Goal: Transaction & Acquisition: Obtain resource

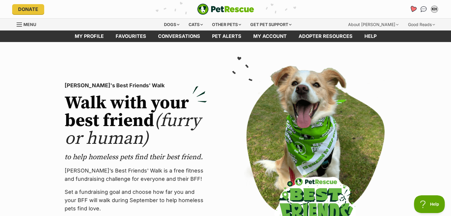
click at [413, 7] on icon "Favourites" at bounding box center [412, 9] width 7 height 7
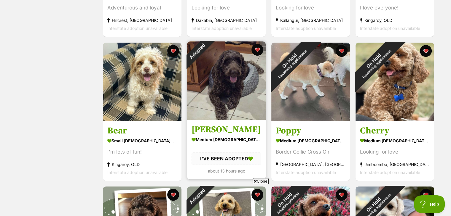
scroll to position [208, 0]
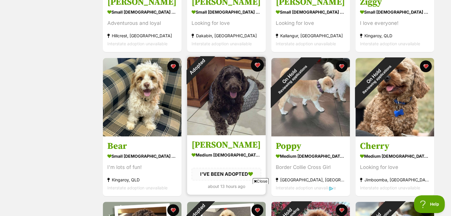
click at [259, 64] on button "favourite" at bounding box center [257, 65] width 13 height 13
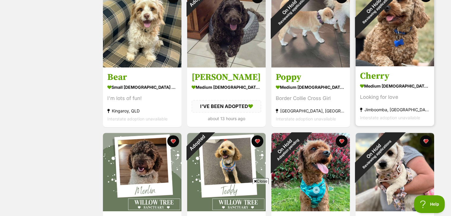
scroll to position [346, 0]
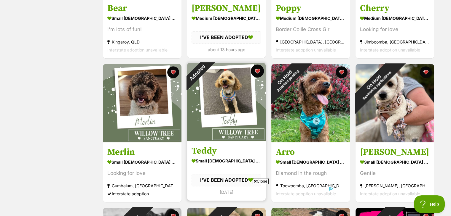
click at [258, 70] on button "favourite" at bounding box center [257, 71] width 13 height 13
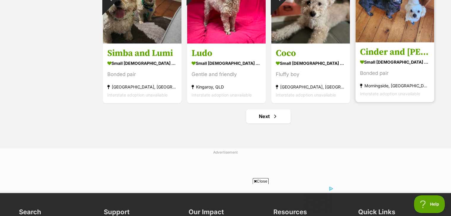
scroll to position [761, 0]
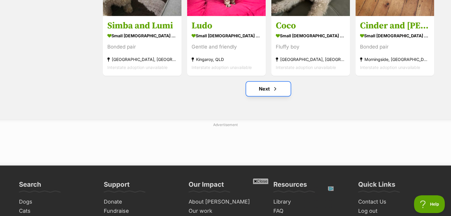
click at [273, 88] on span "Next page" at bounding box center [275, 88] width 6 height 7
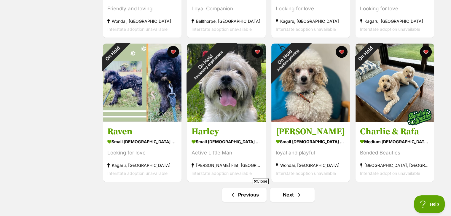
scroll to position [692, 0]
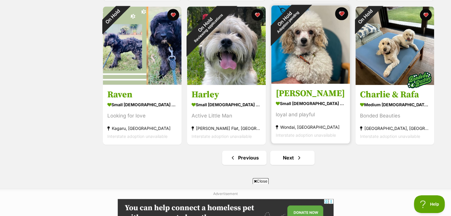
click at [341, 13] on button "favourite" at bounding box center [341, 13] width 13 height 13
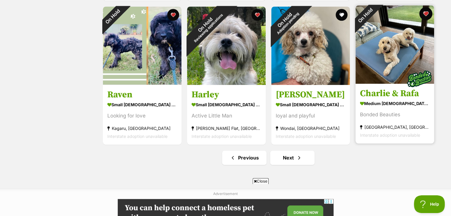
click at [428, 12] on button "favourite" at bounding box center [425, 13] width 13 height 13
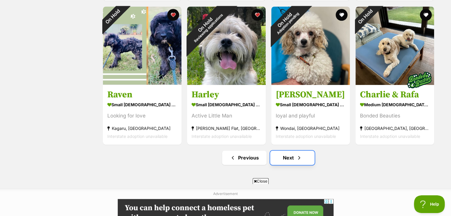
click at [290, 158] on link "Next" at bounding box center [292, 158] width 44 height 14
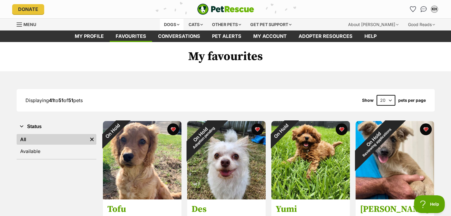
click at [178, 23] on div "Dogs" at bounding box center [172, 25] width 24 height 12
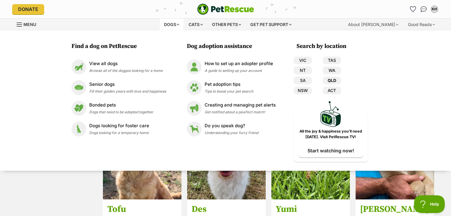
click at [331, 79] on link "QLD" at bounding box center [332, 81] width 18 height 8
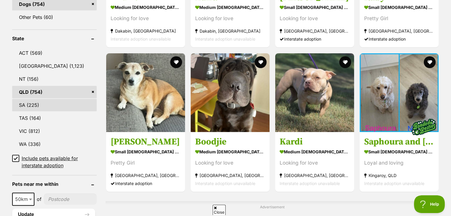
scroll to position [346, 0]
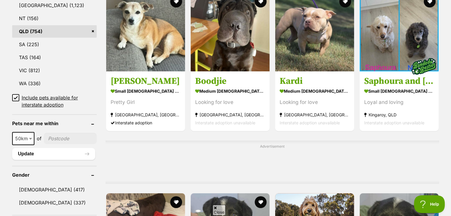
click at [17, 96] on icon at bounding box center [16, 98] width 4 height 4
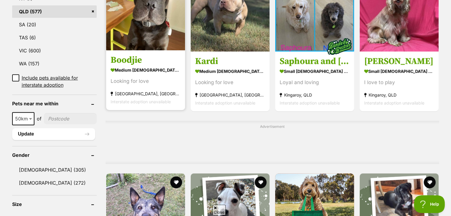
scroll to position [484, 0]
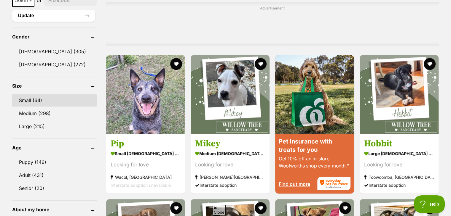
click at [50, 94] on link "Small (64)" at bounding box center [54, 100] width 85 height 12
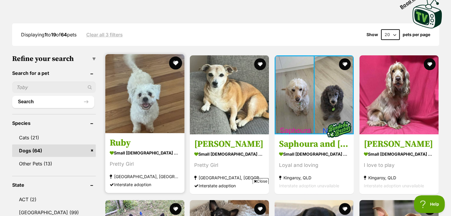
click at [174, 57] on button "favourite" at bounding box center [175, 63] width 13 height 13
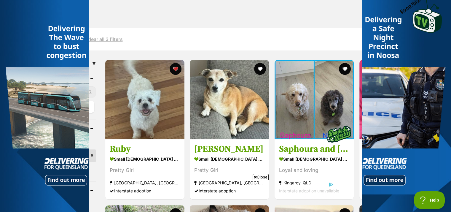
scroll to position [227, 0]
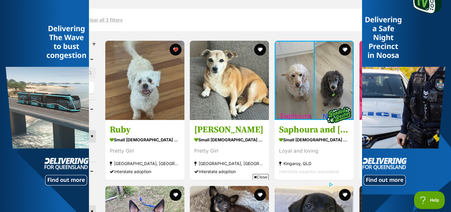
drag, startPoint x: 453, startPoint y: 37, endPoint x: 34, endPoint y: 79, distance: 421.7
click at [332, 15] on div "Displaying 1 to 19 of 64 pets Clear all 3 filters Show 20 40 60 pets per page" at bounding box center [225, 20] width 427 height 11
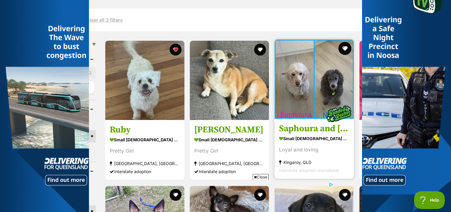
click at [345, 42] on button "favourite" at bounding box center [344, 48] width 13 height 13
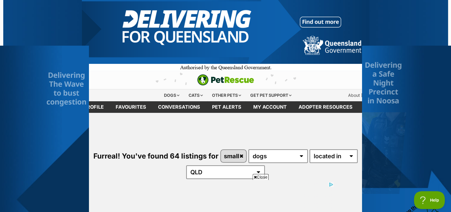
scroll to position [0, 0]
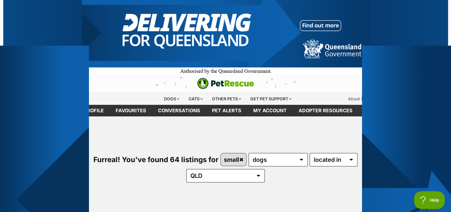
click at [448, 49] on div at bounding box center [406, 118] width 89 height 237
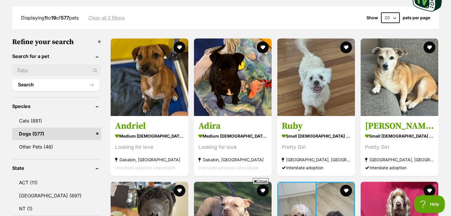
scroll to position [157, 0]
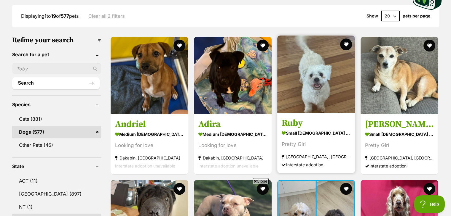
drag, startPoint x: 346, startPoint y: 28, endPoint x: 344, endPoint y: 37, distance: 9.7
click at [346, 39] on button "favourite" at bounding box center [346, 45] width 12 height 12
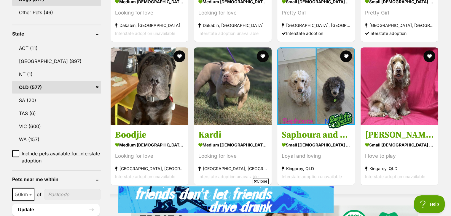
scroll to position [295, 0]
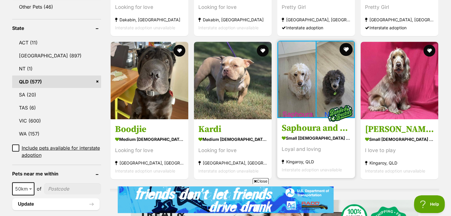
click at [348, 43] on button "favourite" at bounding box center [346, 49] width 13 height 13
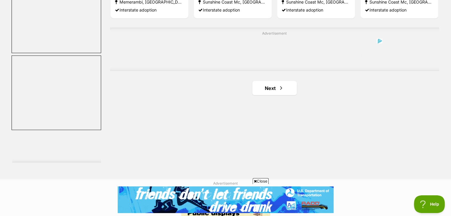
scroll to position [1057, 0]
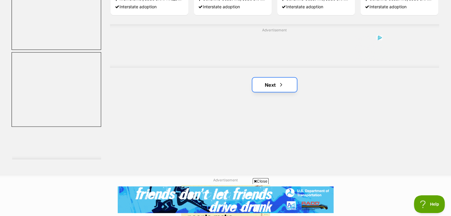
click at [276, 78] on link "Next" at bounding box center [274, 85] width 44 height 14
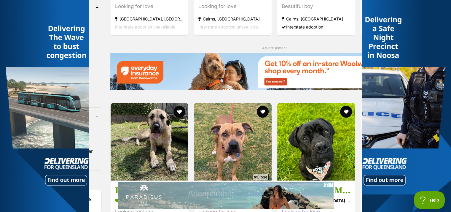
scroll to position [697, 0]
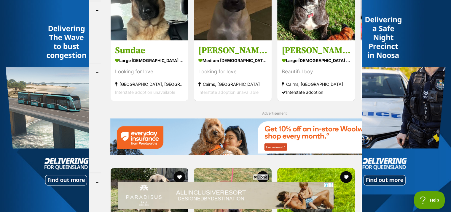
click at [436, 13] on div at bounding box center [406, 118] width 89 height 237
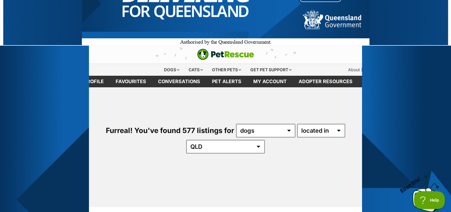
scroll to position [0, 0]
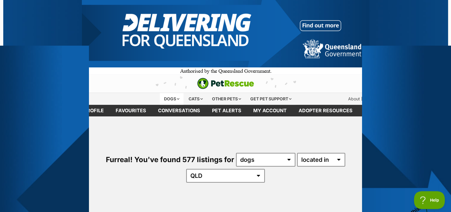
click at [177, 98] on div "Dogs" at bounding box center [172, 99] width 24 height 12
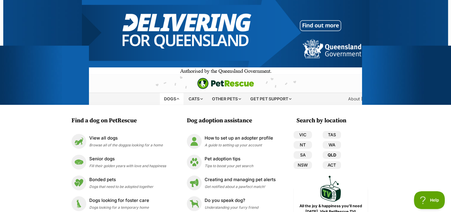
click at [334, 153] on link "QLD" at bounding box center [332, 155] width 18 height 8
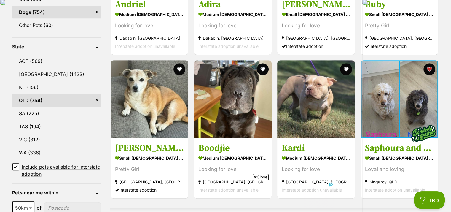
drag, startPoint x: 96, startPoint y: 10, endPoint x: 93, endPoint y: 13, distance: 4.6
click at [96, 10] on link "Dogs (754)" at bounding box center [56, 12] width 89 height 12
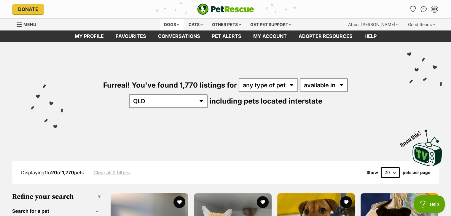
click at [177, 24] on div "Dogs" at bounding box center [172, 25] width 24 height 12
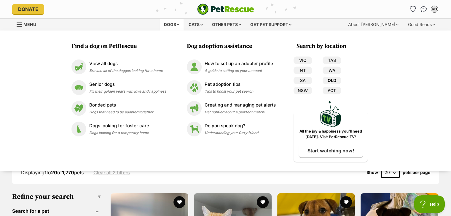
click at [331, 80] on link "QLD" at bounding box center [332, 81] width 18 height 8
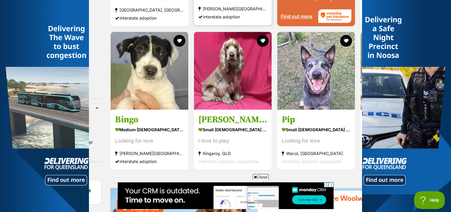
scroll to position [766, 0]
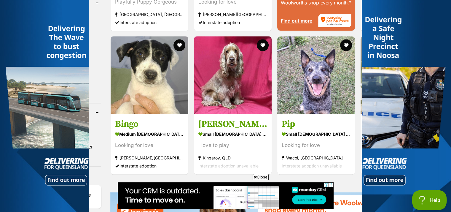
click at [430, 197] on span "Help" at bounding box center [427, 199] width 31 height 4
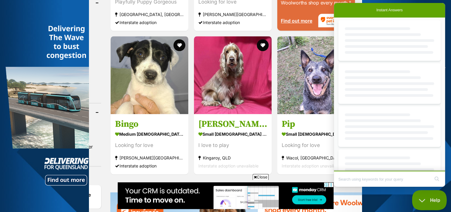
scroll to position [0, 0]
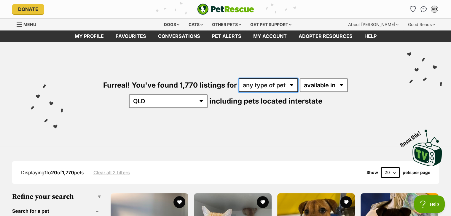
click at [270, 85] on select "any type of pet cats dogs other pets" at bounding box center [268, 86] width 59 height 14
select select "Dogs"
click at [239, 79] on select "any type of pet cats dogs other pets" at bounding box center [268, 86] width 59 height 14
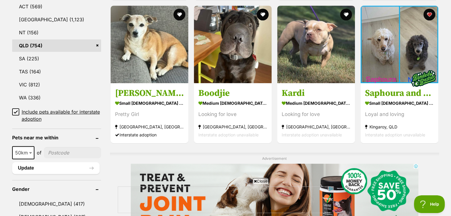
scroll to position [346, 0]
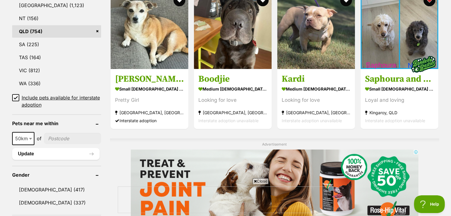
click at [15, 96] on icon at bounding box center [16, 98] width 4 height 4
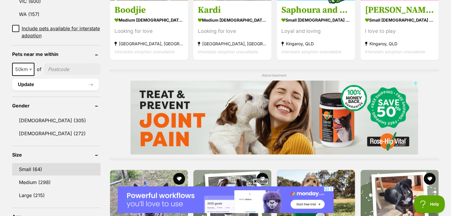
click at [42, 163] on link "Small (64)" at bounding box center [56, 169] width 88 height 12
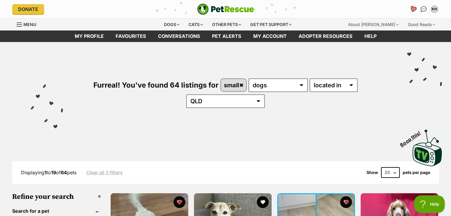
click at [413, 7] on icon "Favourites" at bounding box center [412, 9] width 7 height 7
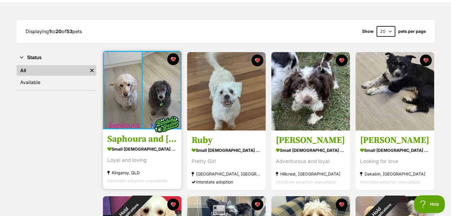
click at [135, 110] on img at bounding box center [142, 90] width 79 height 79
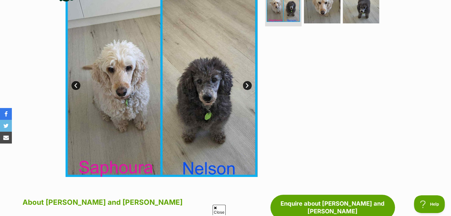
click at [249, 86] on link "Next" at bounding box center [247, 85] width 9 height 9
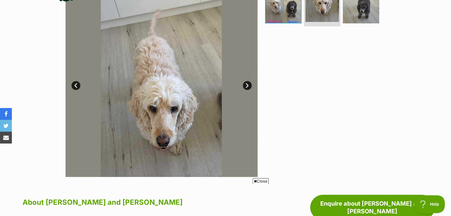
click at [249, 86] on link "Next" at bounding box center [247, 85] width 9 height 9
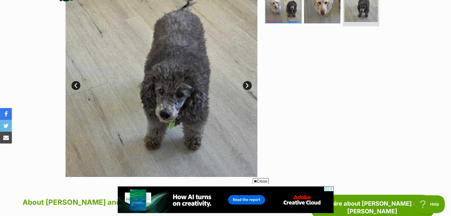
click at [249, 86] on link "Next" at bounding box center [247, 85] width 9 height 9
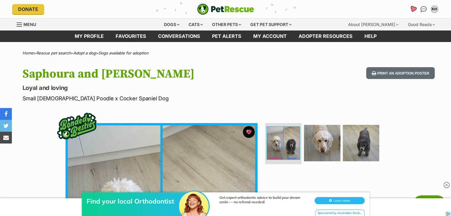
click at [414, 7] on icon "Favourites" at bounding box center [413, 9] width 8 height 8
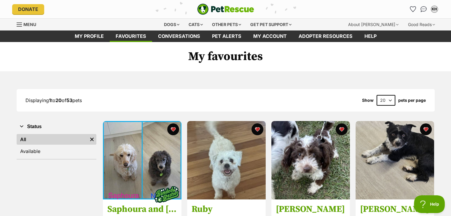
click at [21, 24] on span "Menu" at bounding box center [19, 24] width 5 height 1
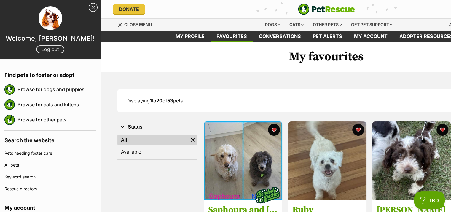
click at [43, 49] on link "Log out" at bounding box center [50, 49] width 28 height 8
